Goal: Check status: Check status

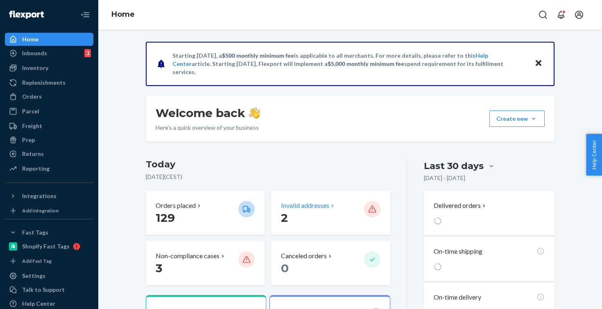
click at [312, 210] on p "2" at bounding box center [319, 217] width 76 height 15
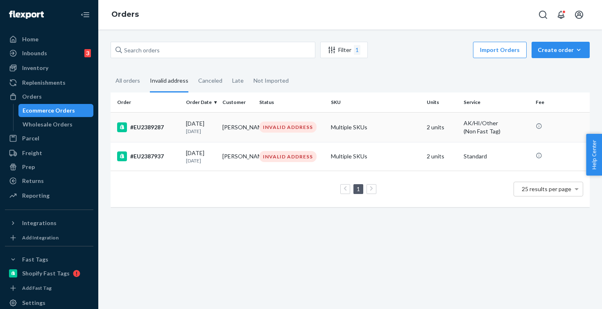
click at [218, 127] on td "[DATE] [DATE]" at bounding box center [201, 127] width 37 height 30
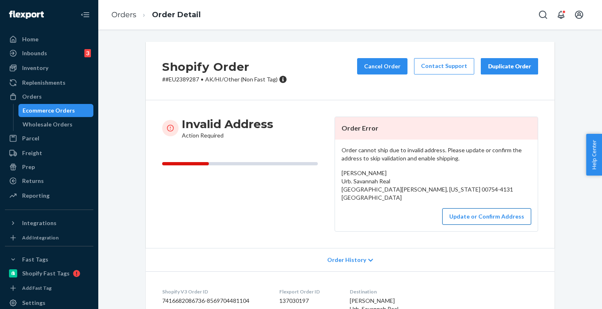
click at [489, 219] on button "Update or Confirm Address" at bounding box center [486, 216] width 89 height 16
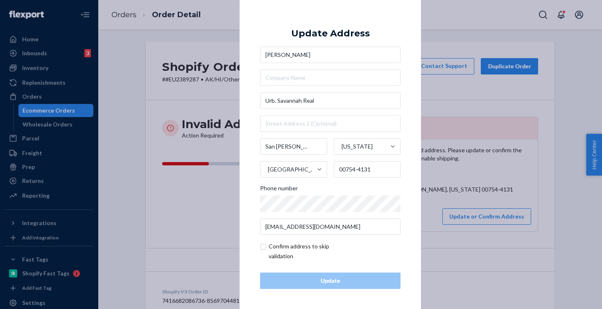
click at [271, 252] on input "checkbox" at bounding box center [307, 252] width 95 height 20
checkbox input "true"
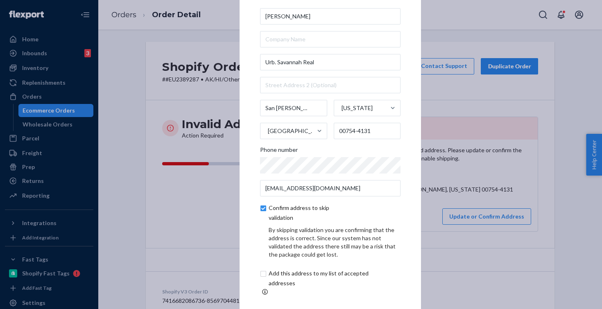
scroll to position [34, 0]
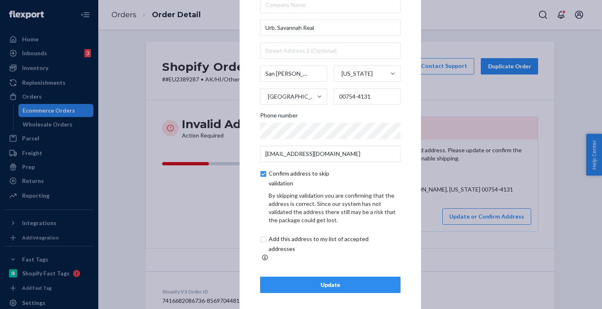
click at [283, 281] on div "Update" at bounding box center [330, 285] width 127 height 8
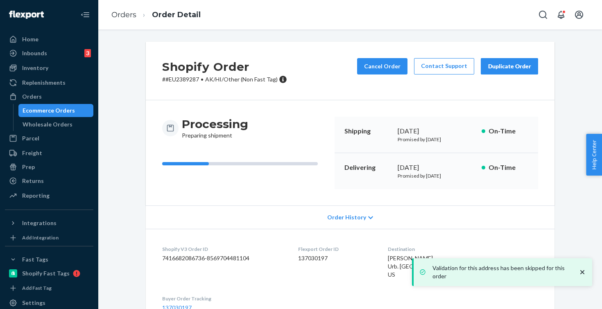
click at [127, 9] on ol "Orders Order Detail" at bounding box center [156, 15] width 102 height 24
click at [127, 12] on link "Orders" at bounding box center [123, 14] width 25 height 9
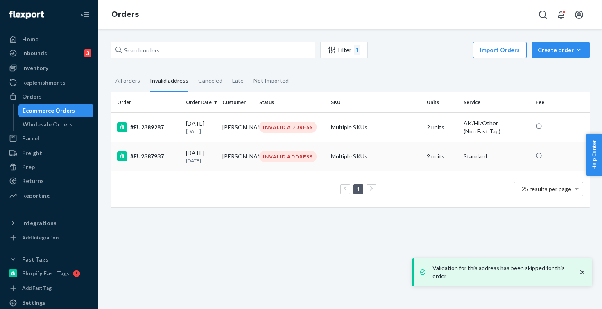
click at [250, 156] on td "[PERSON_NAME]" at bounding box center [237, 156] width 37 height 29
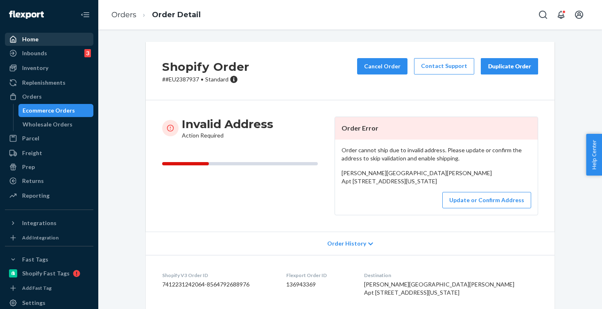
click at [41, 39] on div "Home" at bounding box center [49, 39] width 87 height 11
